Goal: Transaction & Acquisition: Book appointment/travel/reservation

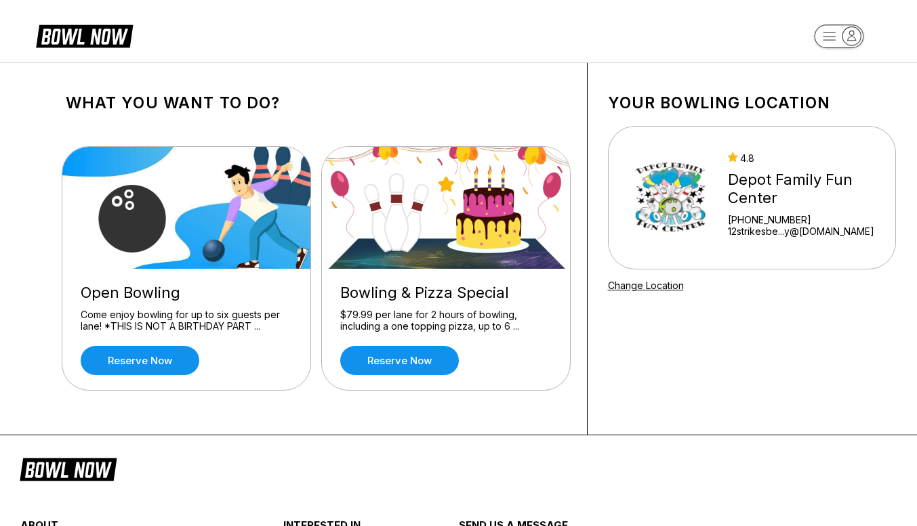
click at [120, 354] on link "Reserve now" at bounding box center [140, 360] width 119 height 29
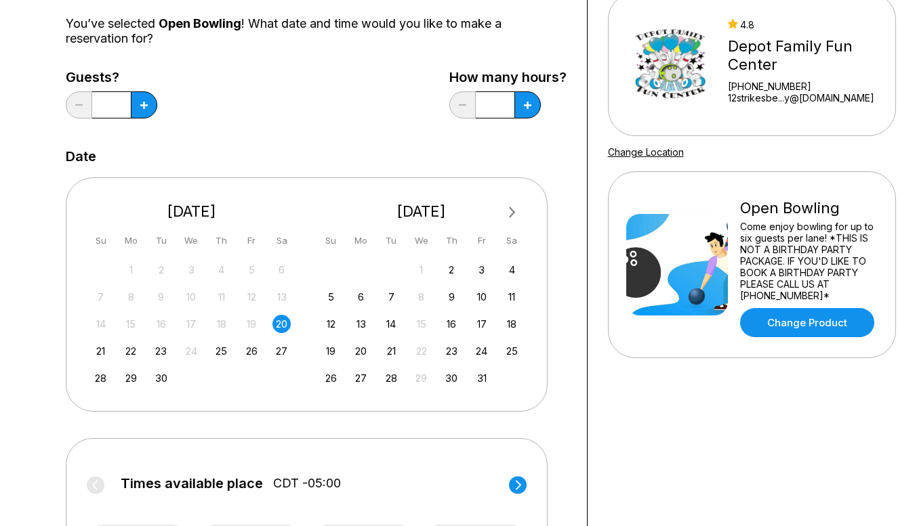
scroll to position [233, 0]
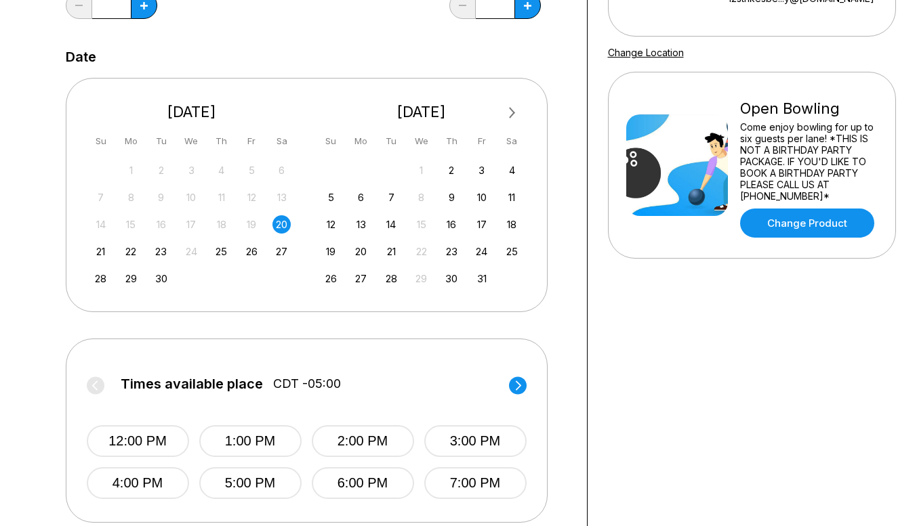
click at [282, 228] on div "20" at bounding box center [281, 224] width 18 height 18
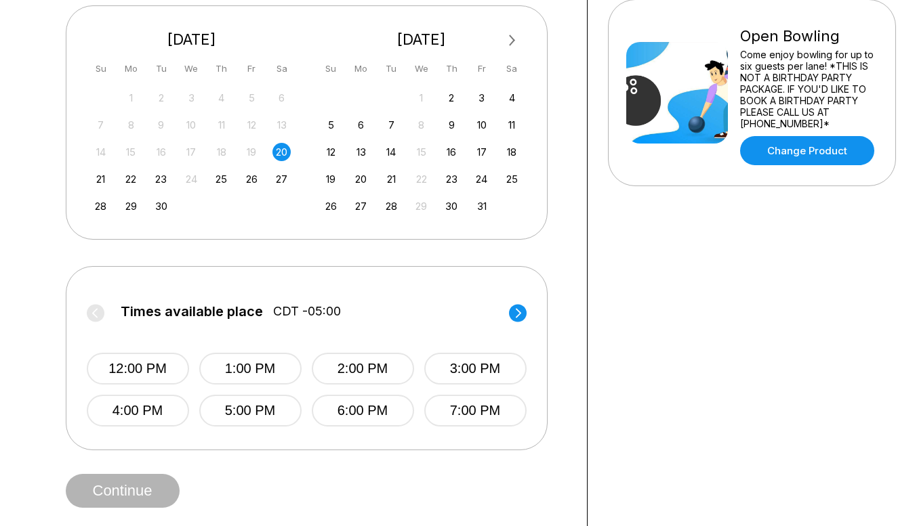
scroll to position [308, 0]
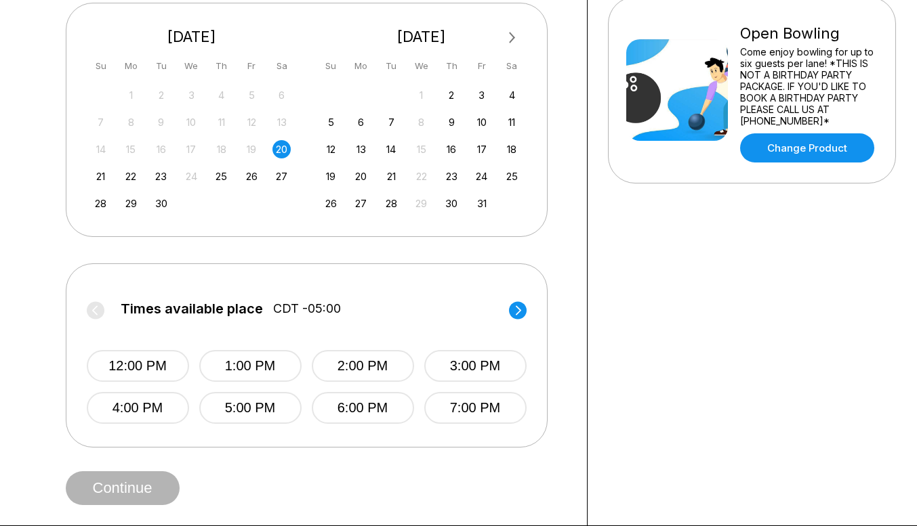
click at [357, 378] on button "2:00 PM" at bounding box center [363, 366] width 102 height 32
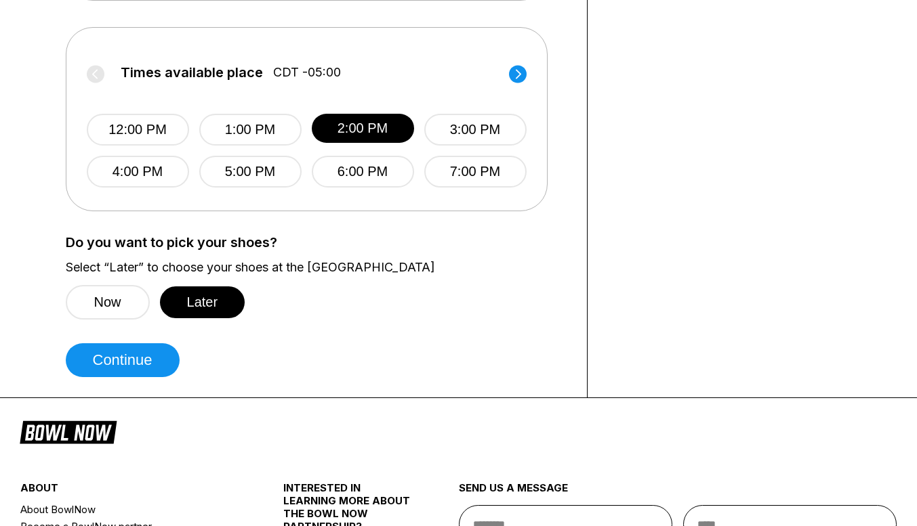
scroll to position [610, 0]
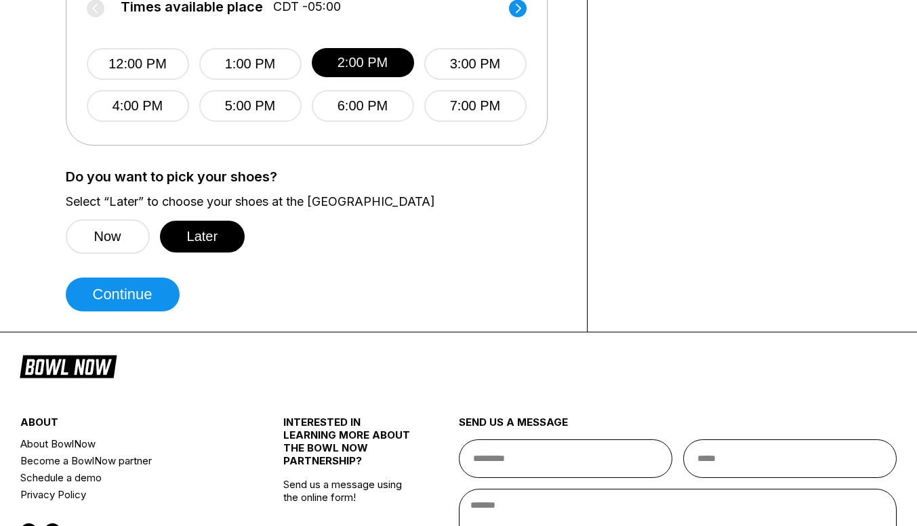
click at [118, 304] on button "Continue" at bounding box center [123, 295] width 114 height 34
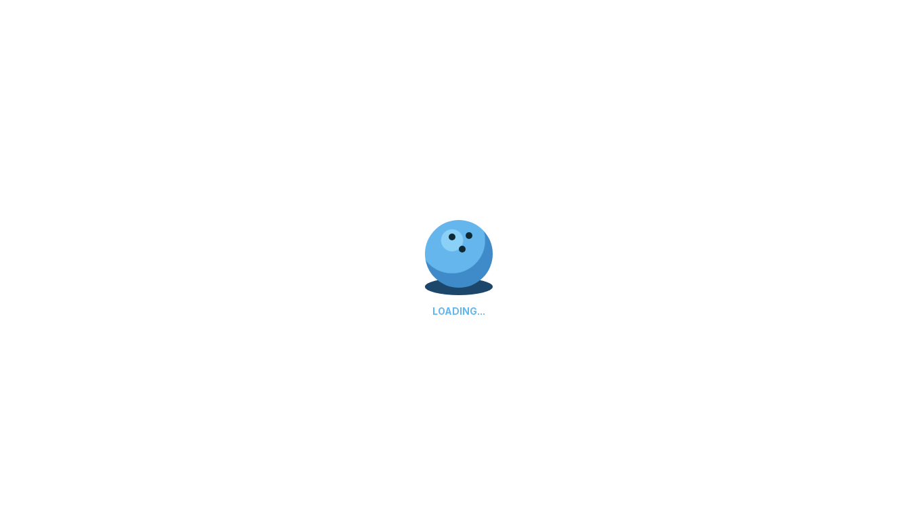
select select "**"
